Goal: Task Accomplishment & Management: Manage account settings

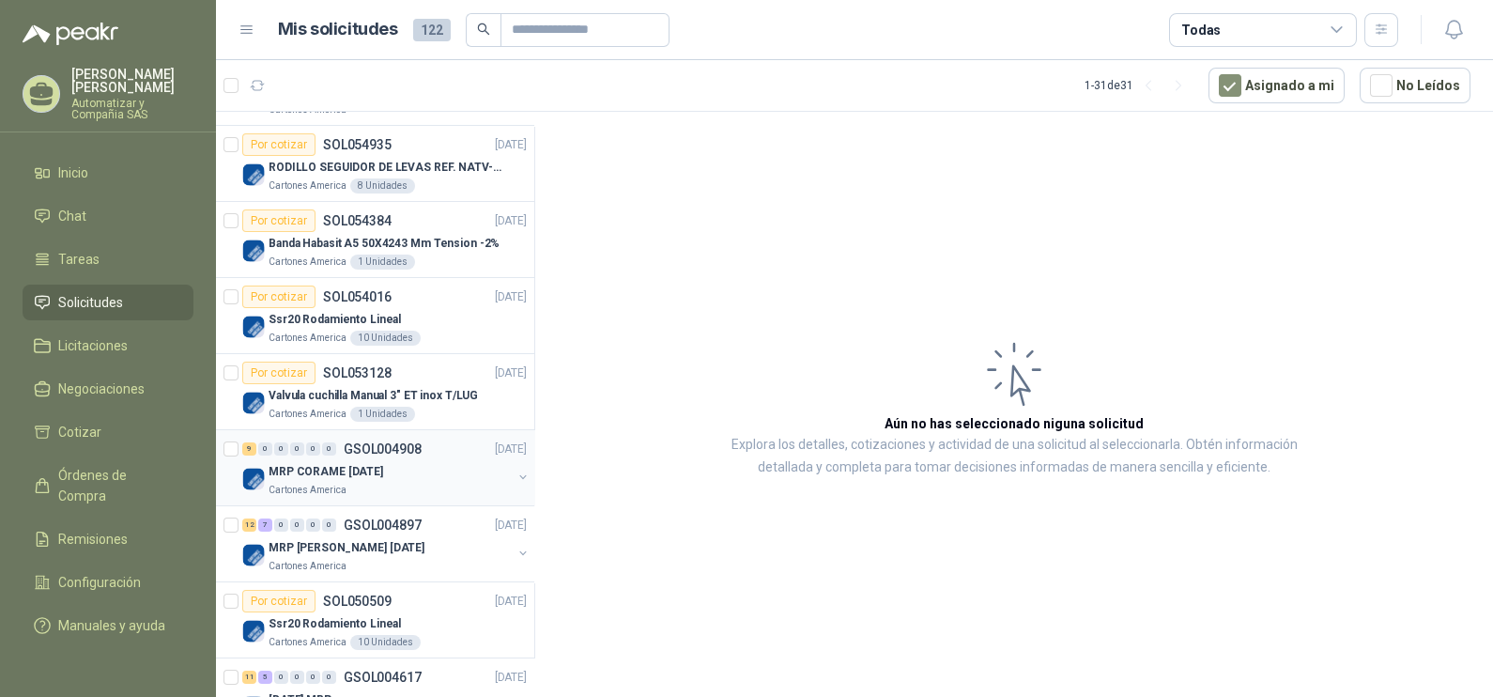
scroll to position [352, 0]
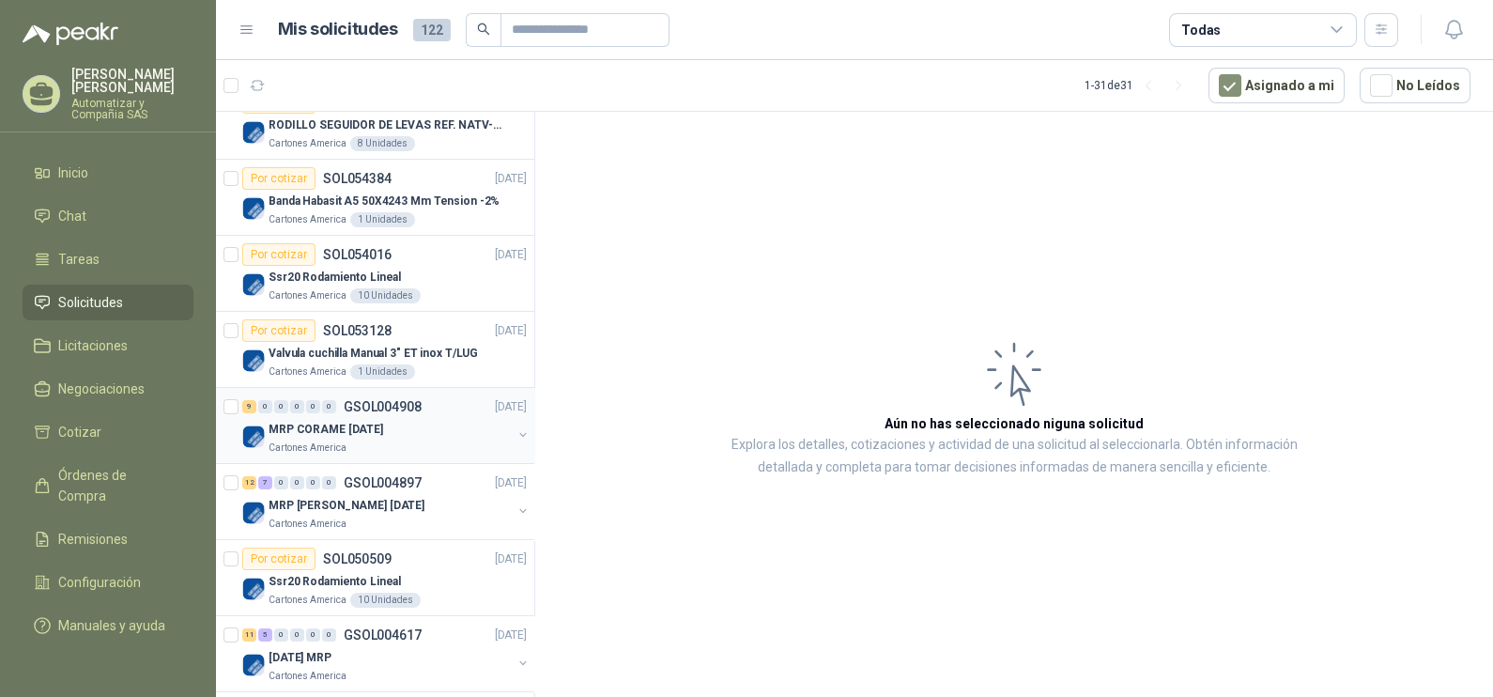
click at [364, 405] on p "GSOL004908" at bounding box center [383, 406] width 78 height 13
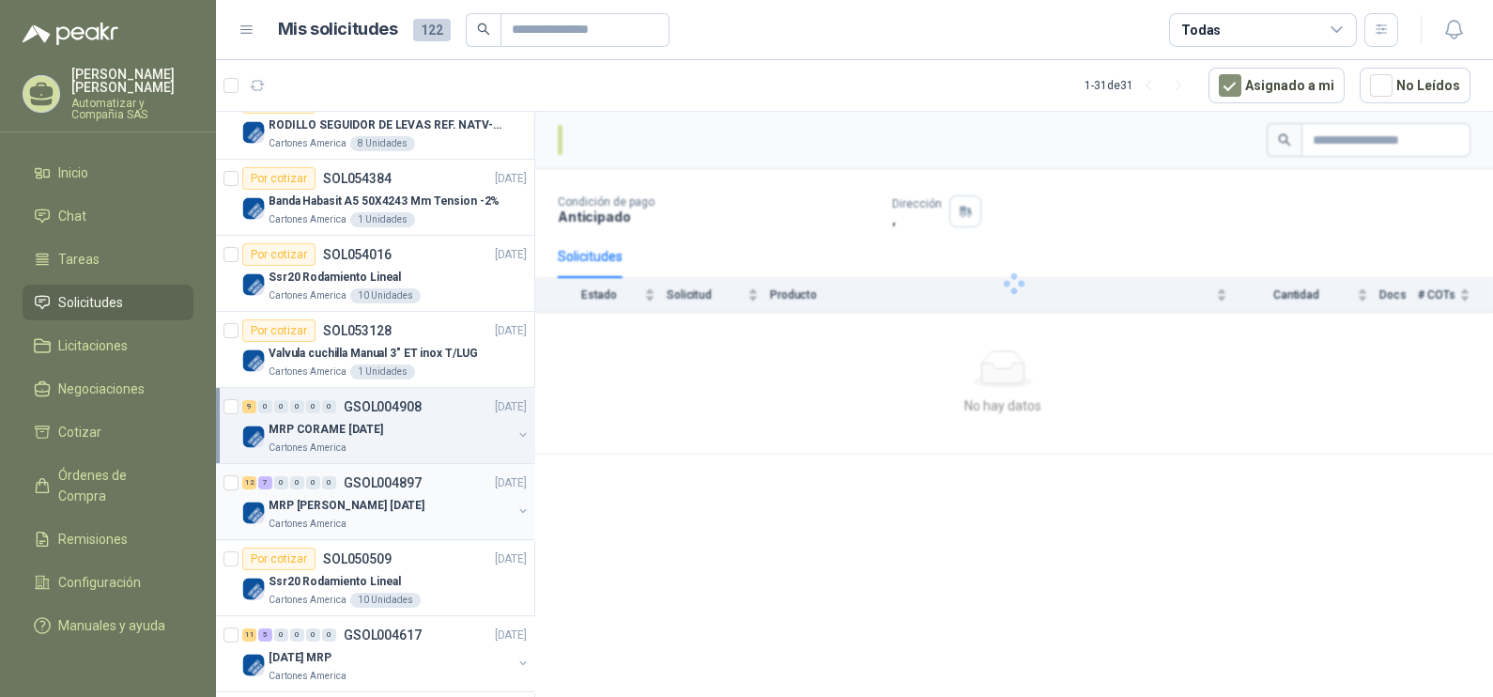
click at [342, 472] on div "12 7 0 0 0 0 GSOL004897 [DATE]" at bounding box center [386, 482] width 288 height 23
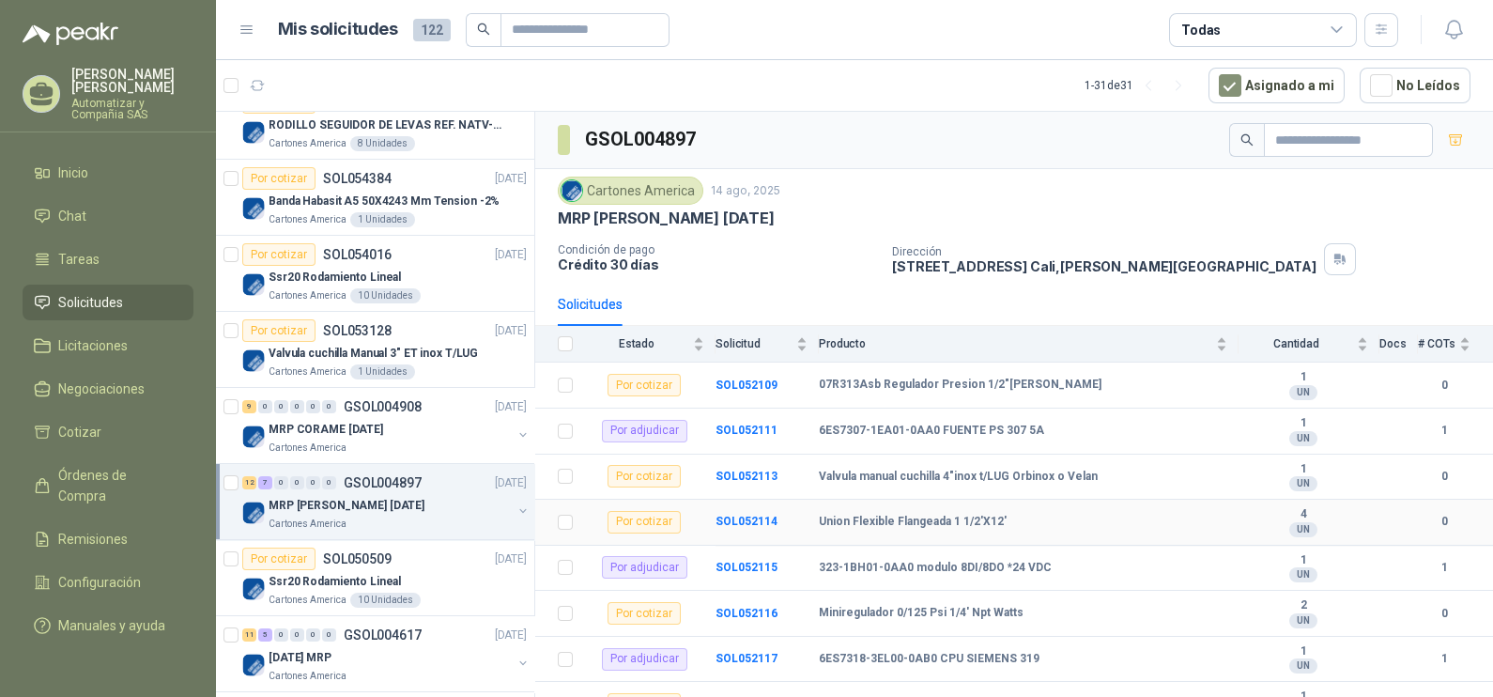
scroll to position [116, 0]
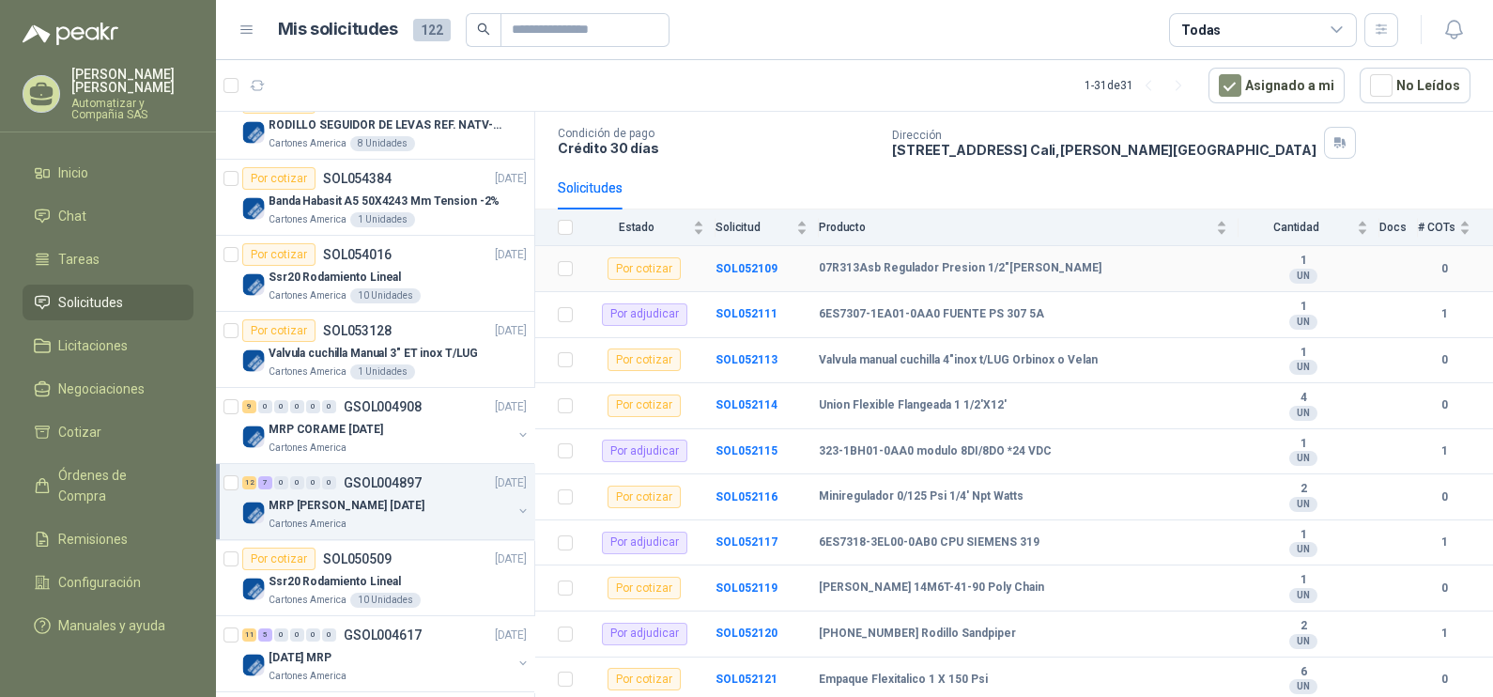
click at [667, 268] on div "Por cotizar" at bounding box center [643, 268] width 73 height 23
click at [1023, 267] on b "07R313Asb Regulador Presion 1/2"[PERSON_NAME]" at bounding box center [960, 268] width 283 height 15
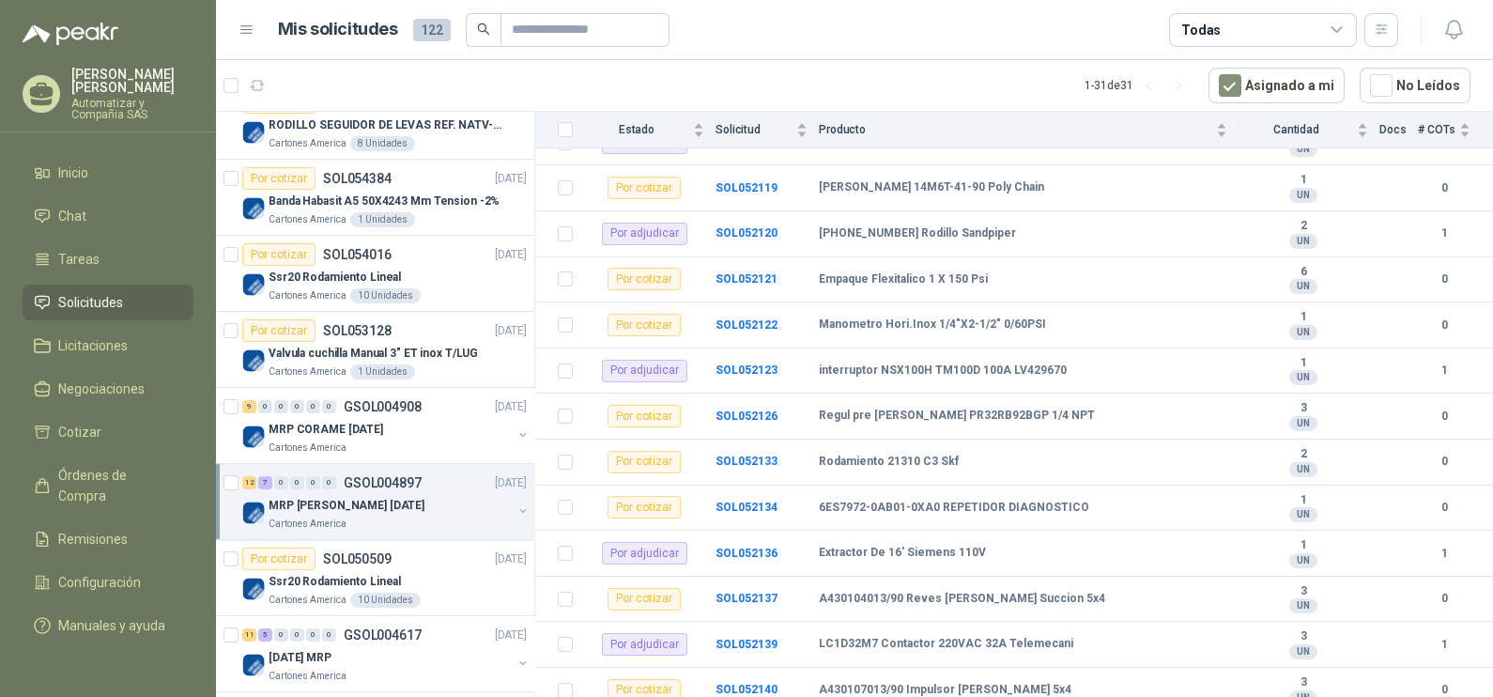
scroll to position [527, 0]
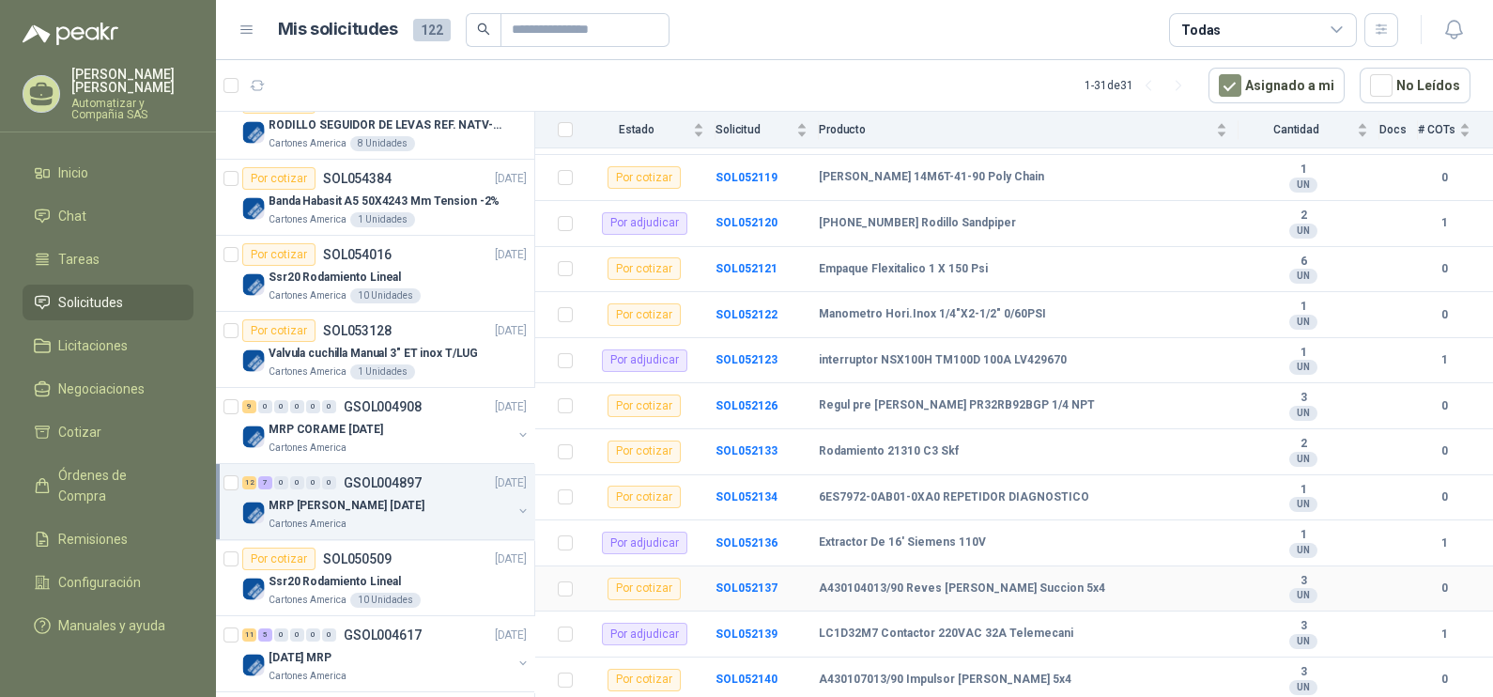
click at [957, 591] on b "A430104013/90 Reves [PERSON_NAME] Succion 5x4" at bounding box center [962, 588] width 286 height 15
click at [764, 356] on b "SOL052123" at bounding box center [746, 359] width 62 height 13
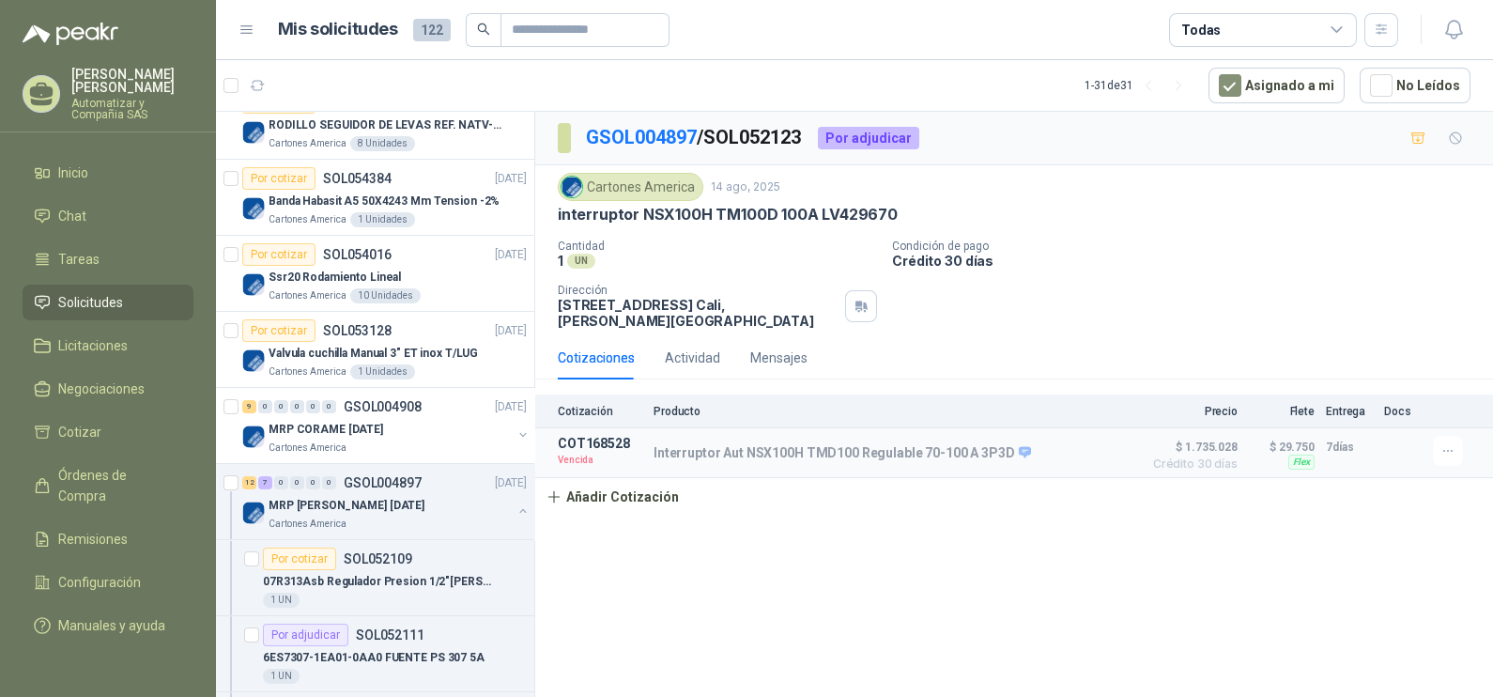
click at [779, 535] on div "GSOL004897 / SOL052123 Por adjudicar Cartones America [DATE] interruptor NSX100…" at bounding box center [1014, 407] width 958 height 591
click at [1451, 458] on icon "button" at bounding box center [1448, 451] width 16 height 16
click at [1357, 510] on div "Cotización Producto Precio Flete Entrega Docs COT168528 Vencida Interruptor Aut…" at bounding box center [1014, 454] width 958 height 121
click at [674, 361] on div "Actividad" at bounding box center [692, 357] width 55 height 21
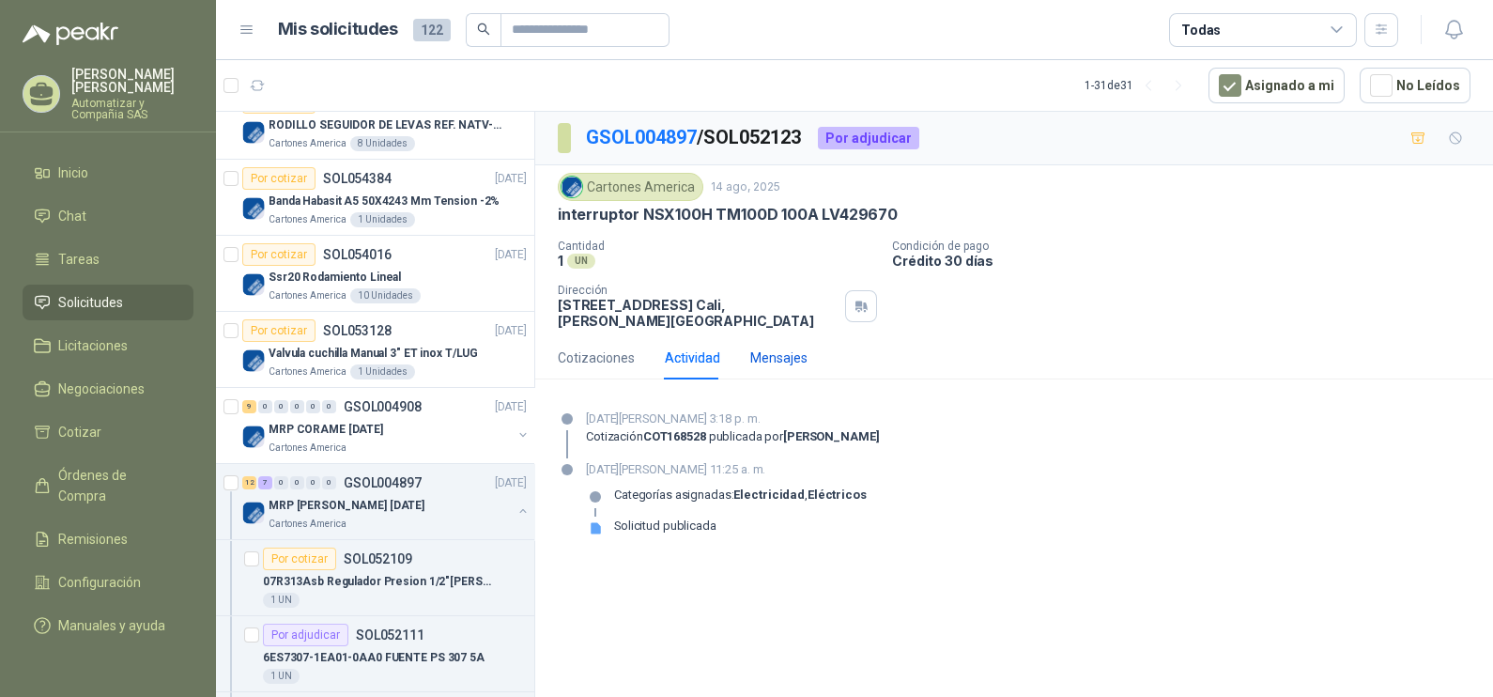
click at [789, 353] on div "Mensajes" at bounding box center [778, 357] width 57 height 21
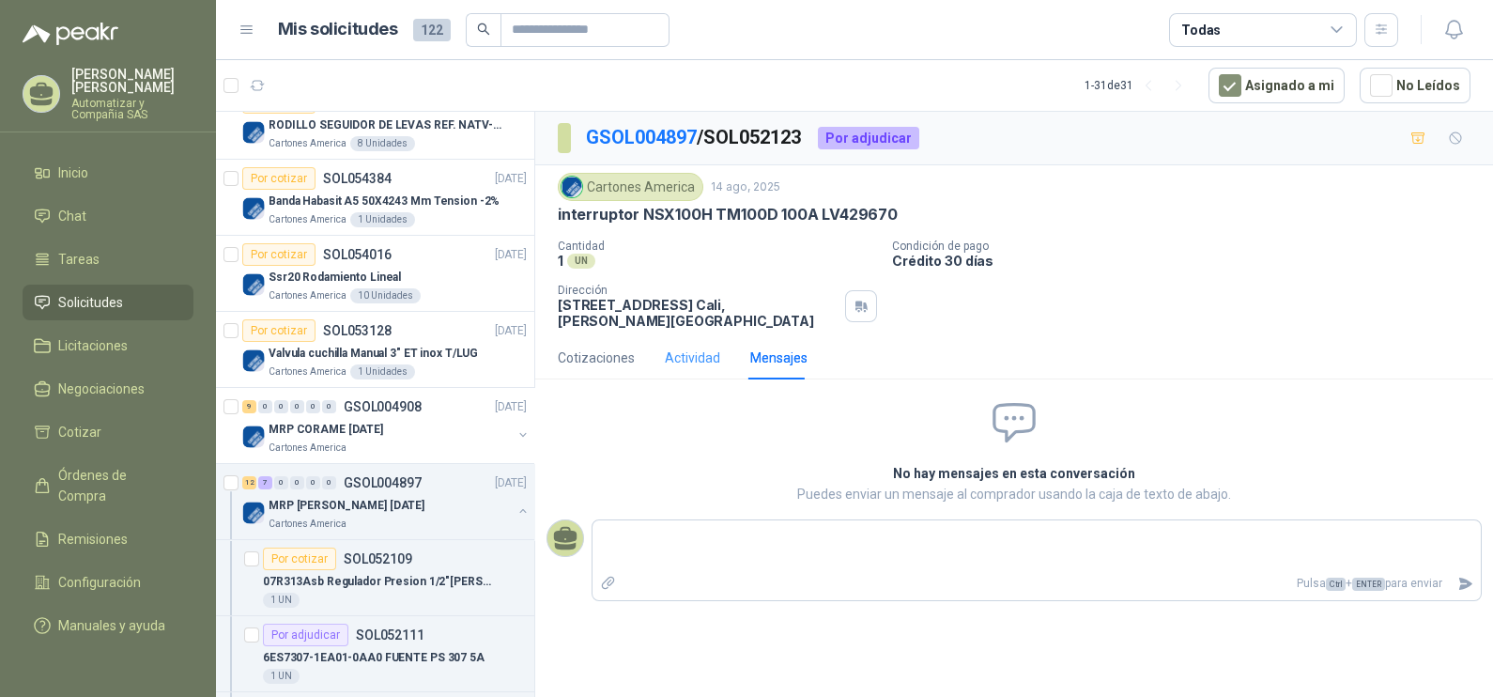
click at [685, 343] on div "Actividad" at bounding box center [692, 357] width 55 height 43
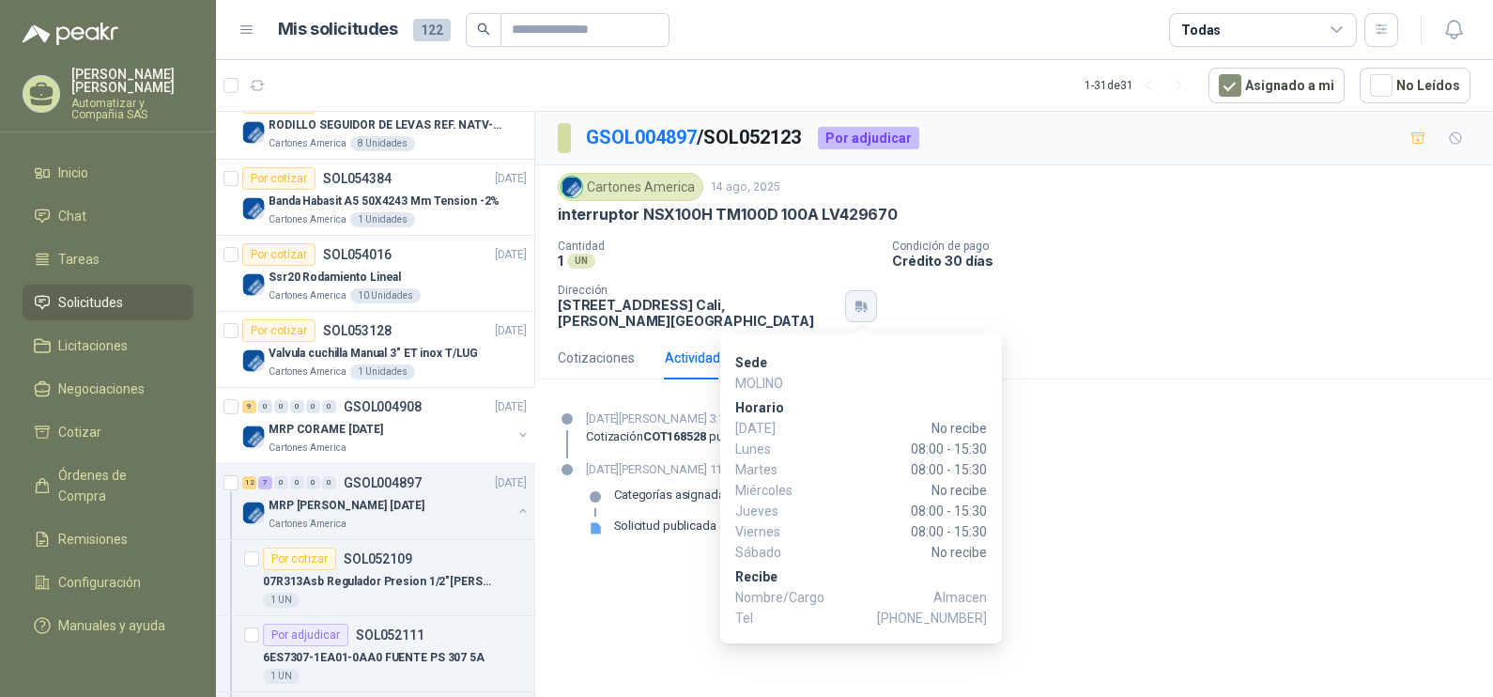
click at [863, 308] on icon "button" at bounding box center [861, 306] width 16 height 15
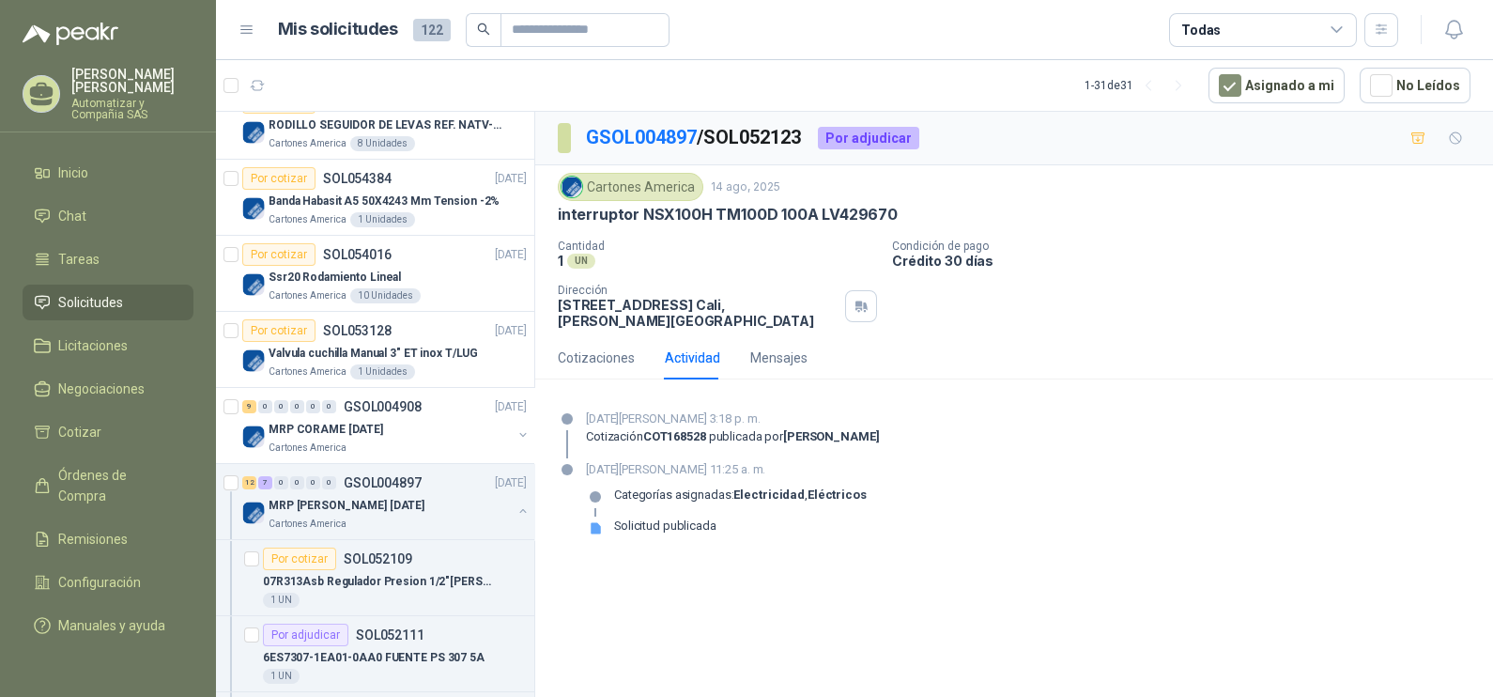
click at [901, 296] on div "Cantidad 1 UN Condición de pago Crédito 30 días Dirección [STREET_ADDRESS][PER…" at bounding box center [1014, 283] width 913 height 89
